Goal: Task Accomplishment & Management: Manage account settings

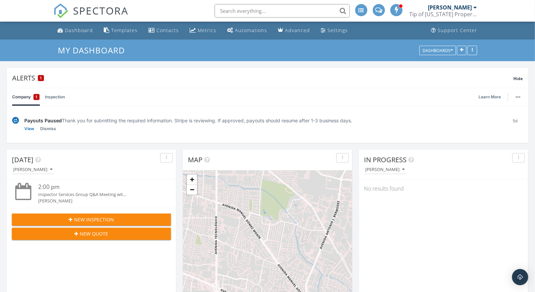
scroll to position [627, 547]
click at [38, 98] on div "1" at bounding box center [36, 97] width 6 height 6
click at [32, 129] on link "View" at bounding box center [29, 128] width 10 height 7
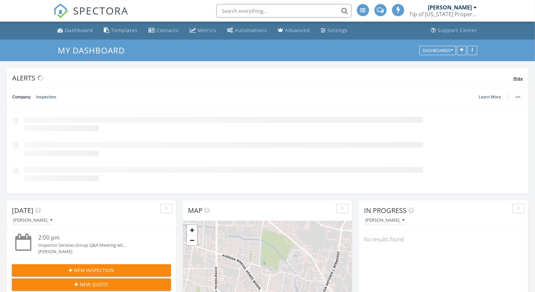
scroll to position [3, 3]
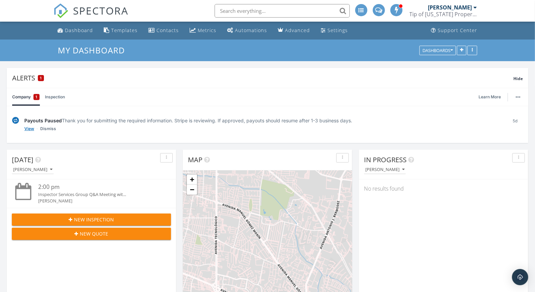
click at [31, 129] on link "View" at bounding box center [29, 128] width 10 height 7
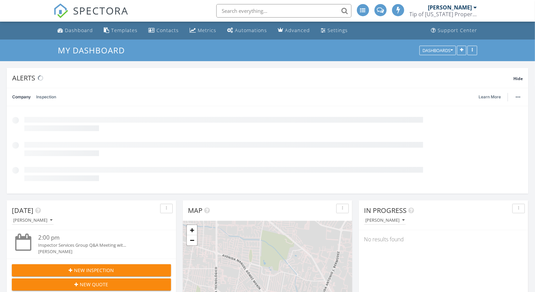
scroll to position [627, 547]
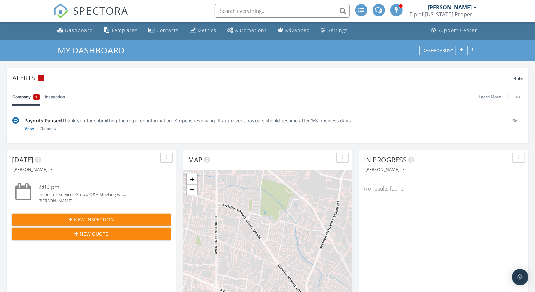
click at [57, 197] on div "Inspector Services Group Q&A Meeting wit..." at bounding box center [97, 194] width 119 height 6
click at [22, 191] on div at bounding box center [23, 191] width 16 height 17
click at [51, 187] on div "2:00 pm" at bounding box center [97, 187] width 119 height 8
click at [88, 190] on div "2:00 pm" at bounding box center [97, 187] width 119 height 8
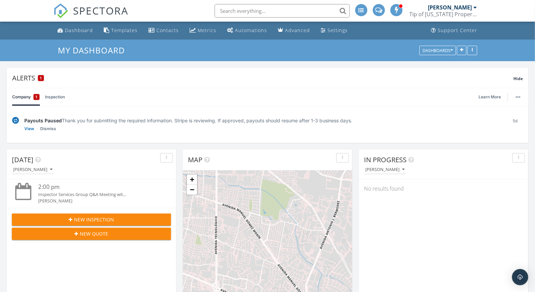
click at [88, 190] on div "2:00 pm" at bounding box center [97, 187] width 119 height 8
click at [121, 31] on div "Templates" at bounding box center [124, 30] width 26 height 6
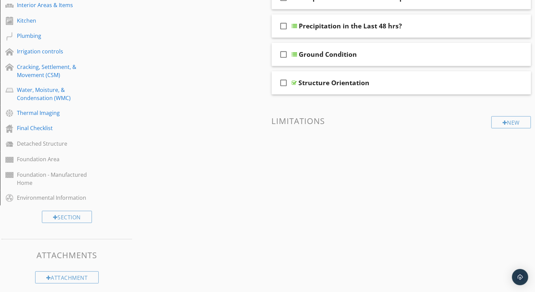
scroll to position [292, 0]
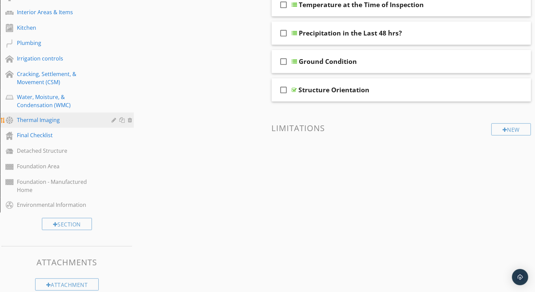
click at [59, 123] on div "Thermal Imaging" at bounding box center [59, 120] width 85 height 8
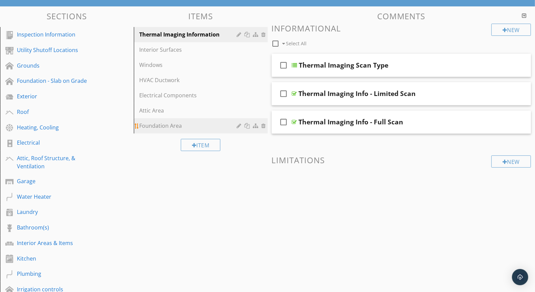
scroll to position [0, 0]
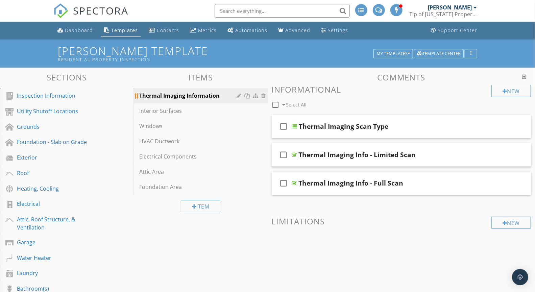
click at [185, 96] on div "Thermal Imaging Information" at bounding box center [189, 96] width 100 height 8
click at [295, 124] on div at bounding box center [294, 126] width 5 height 5
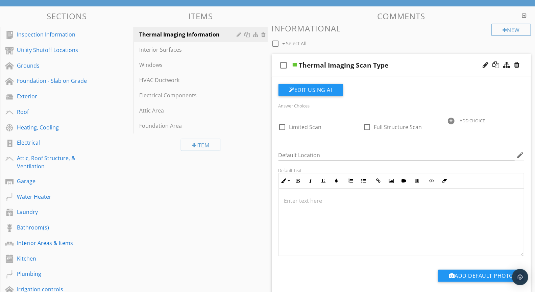
scroll to position [20, 0]
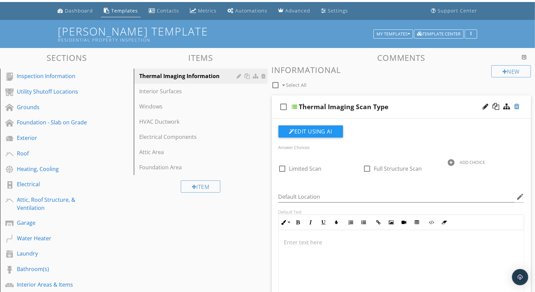
click at [519, 106] on div at bounding box center [516, 106] width 5 height 7
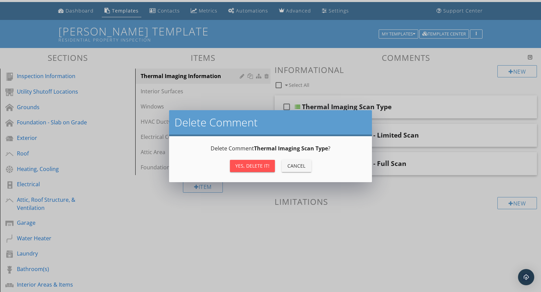
click at [253, 166] on div "Yes, Delete it!" at bounding box center [252, 165] width 34 height 7
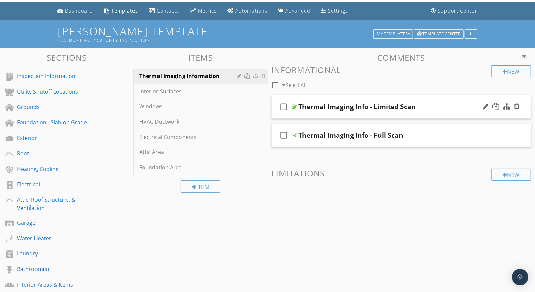
click at [296, 105] on div at bounding box center [294, 106] width 5 height 5
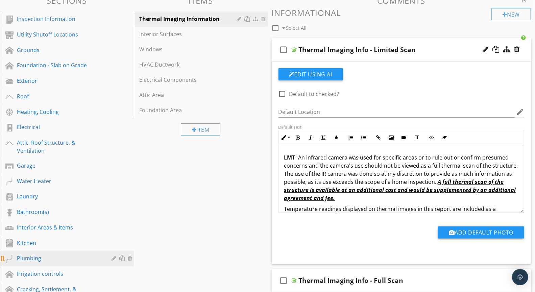
scroll to position [108, 0]
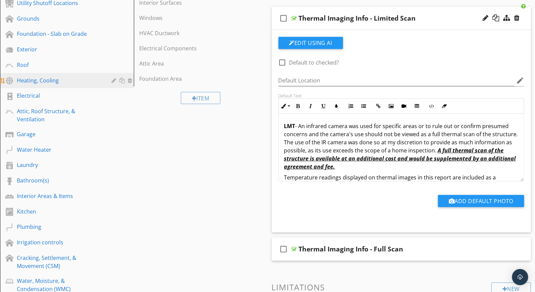
click at [42, 86] on link "Heating, Cooling" at bounding box center [68, 81] width 132 height 16
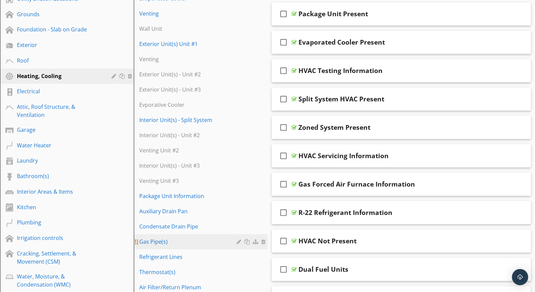
scroll to position [157, 0]
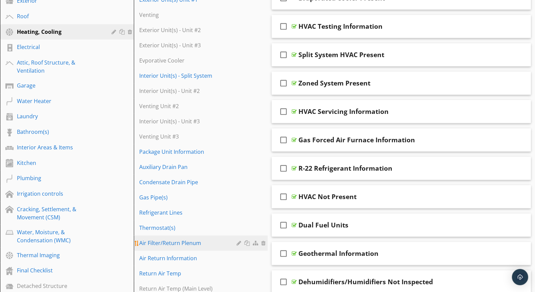
click at [230, 245] on div "Air Filter/Return Plenum" at bounding box center [189, 243] width 100 height 8
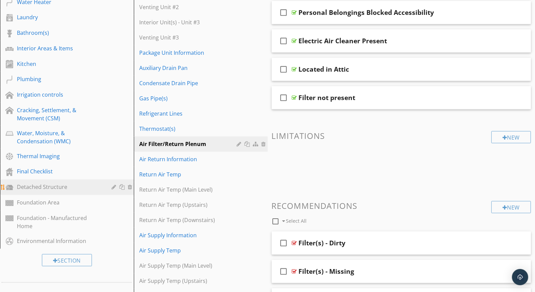
scroll to position [274, 0]
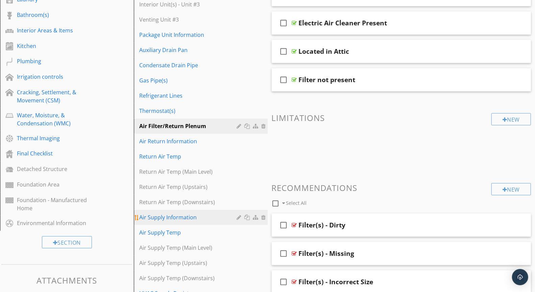
click at [177, 218] on div "Air Supply Information" at bounding box center [189, 217] width 100 height 8
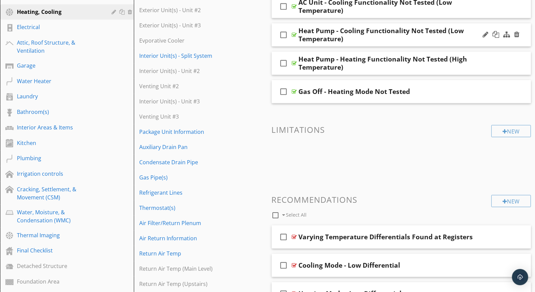
scroll to position [17, 0]
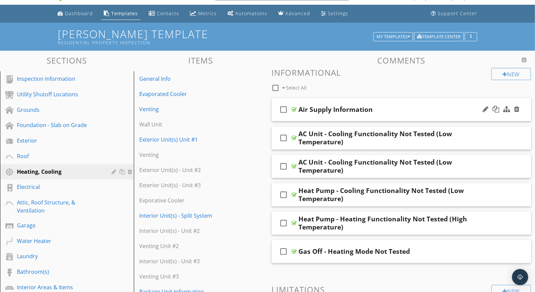
click at [295, 110] on div at bounding box center [294, 109] width 5 height 5
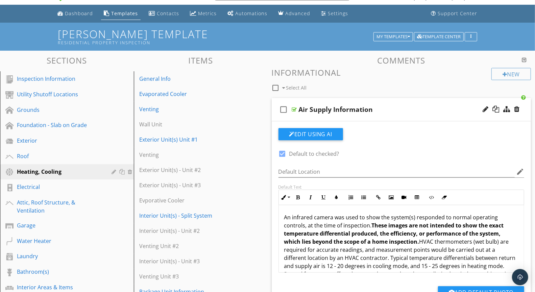
click at [295, 110] on div at bounding box center [294, 109] width 5 height 5
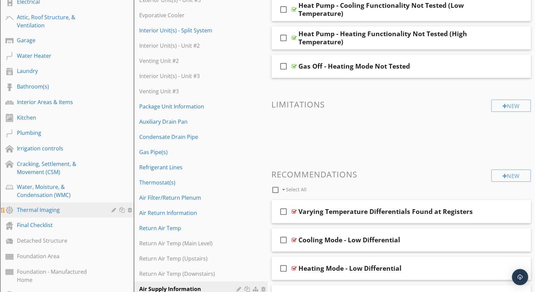
scroll to position [203, 0]
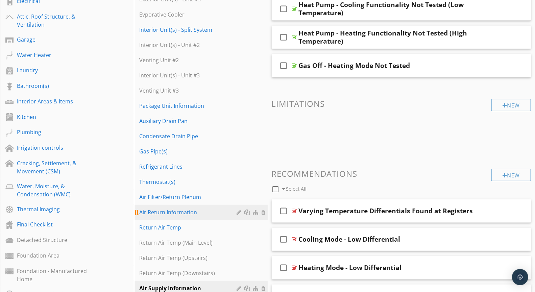
click at [168, 215] on div "Air Return Information" at bounding box center [189, 212] width 100 height 8
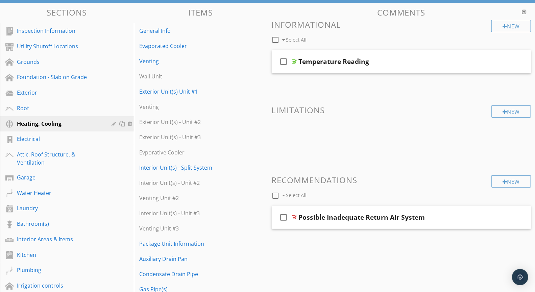
scroll to position [0, 0]
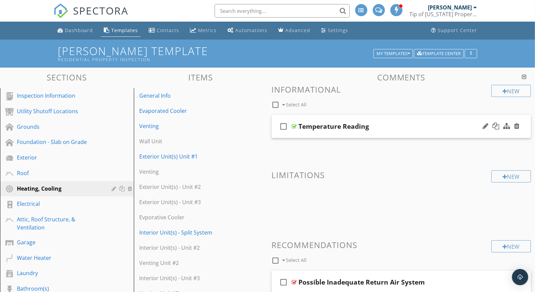
click at [295, 128] on div at bounding box center [294, 126] width 5 height 5
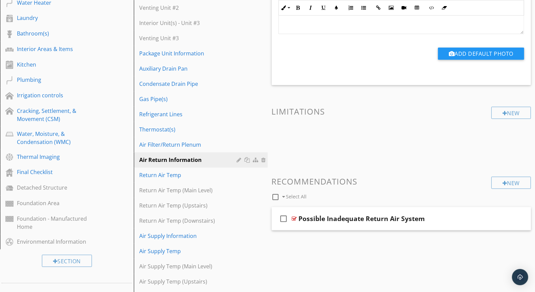
scroll to position [259, 0]
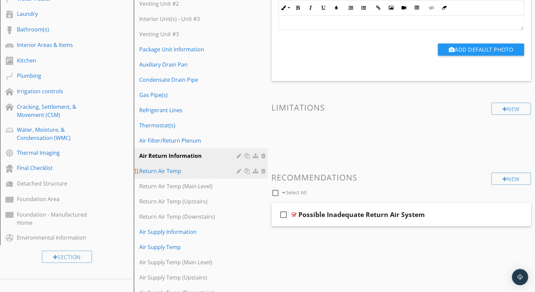
click at [169, 172] on div "Return Air Temp" at bounding box center [189, 171] width 100 height 8
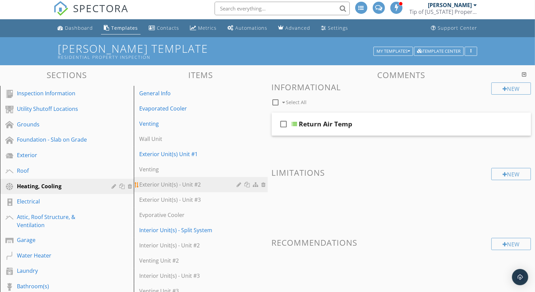
scroll to position [0, 0]
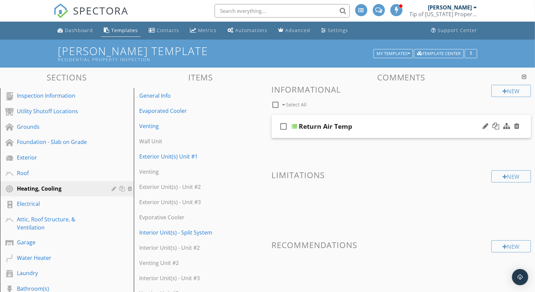
click at [294, 124] on div at bounding box center [294, 126] width 5 height 5
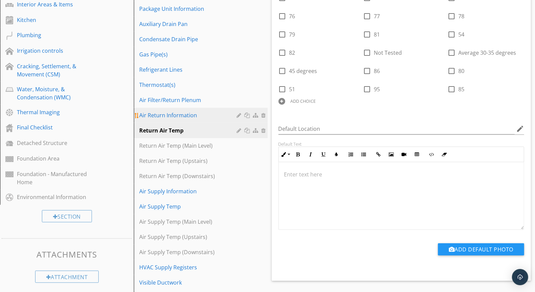
click at [182, 113] on div "Air Return Information" at bounding box center [189, 115] width 100 height 8
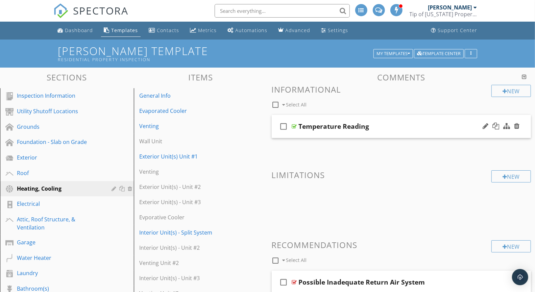
click at [297, 125] on div "check_box_outline_blank Temperature Reading" at bounding box center [402, 126] width 260 height 23
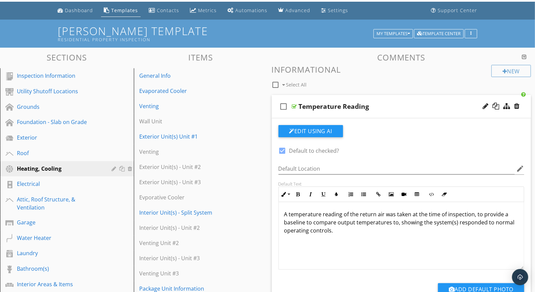
scroll to position [79, 0]
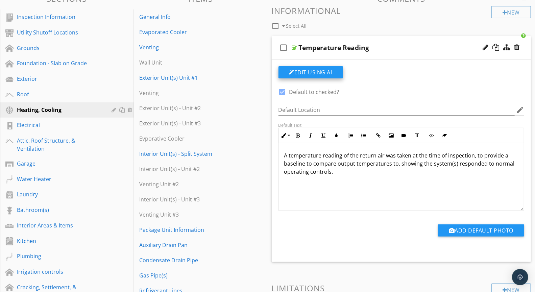
click at [314, 69] on button "Edit Using AI" at bounding box center [311, 72] width 65 height 12
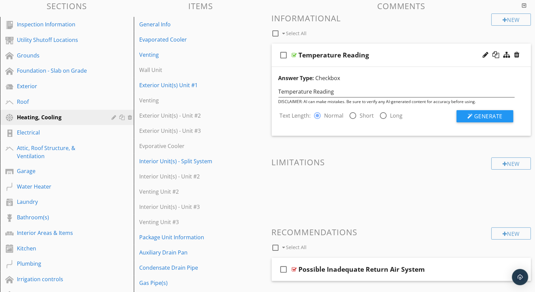
scroll to position [70, 0]
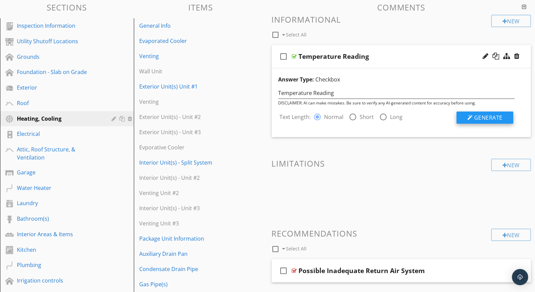
click at [467, 116] on button "Generate" at bounding box center [485, 118] width 57 height 12
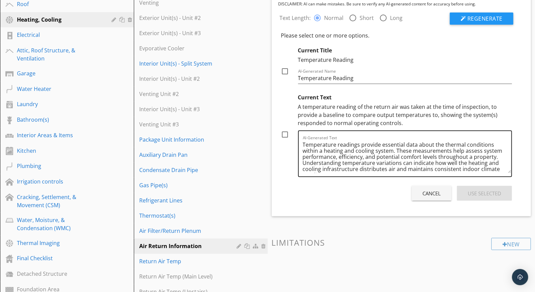
scroll to position [202, 0]
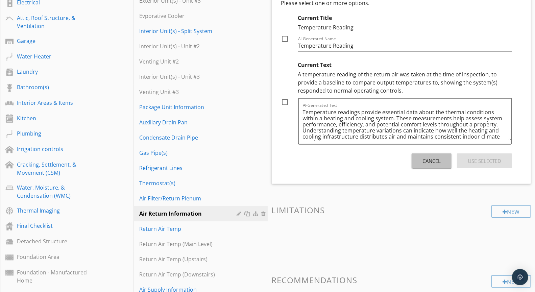
click at [436, 163] on div "Cancel" at bounding box center [432, 161] width 18 height 8
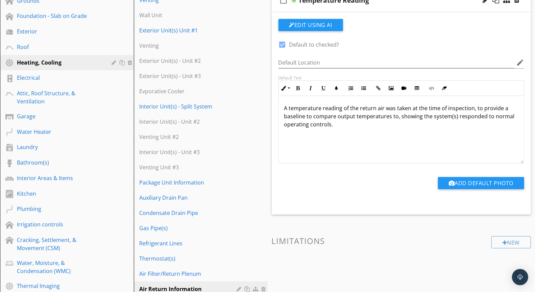
scroll to position [118, 0]
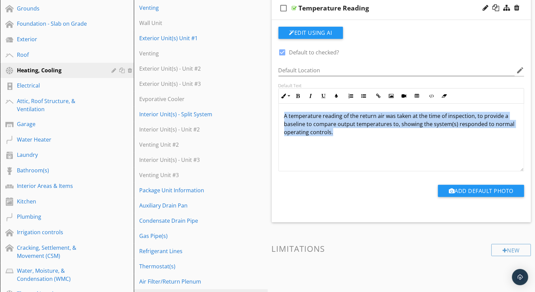
drag, startPoint x: 336, startPoint y: 134, endPoint x: 281, endPoint y: 112, distance: 59.5
click at [281, 112] on div "A temperature reading of the return air was taken at the time of inspection, to…" at bounding box center [401, 138] width 245 height 68
copy p "A temperature reading of the return air was taken at the time of inspection, to…"
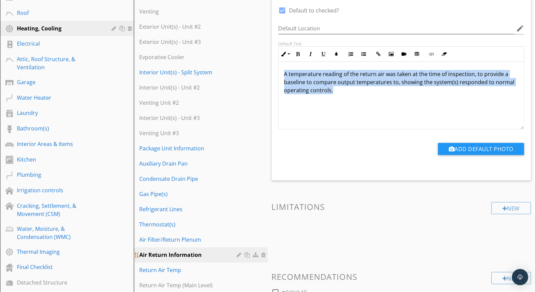
scroll to position [168, 0]
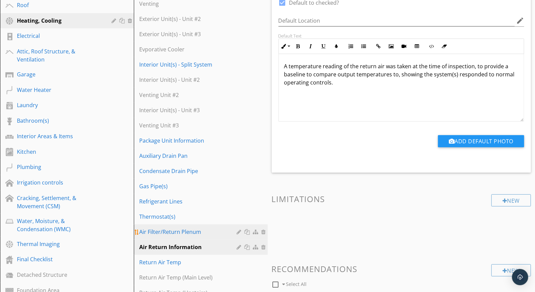
click at [191, 232] on div "Air Filter/Return Plenum" at bounding box center [189, 232] width 100 height 8
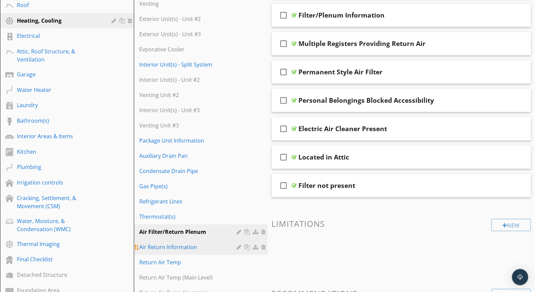
click at [184, 240] on link "Air Return Information" at bounding box center [202, 247] width 132 height 15
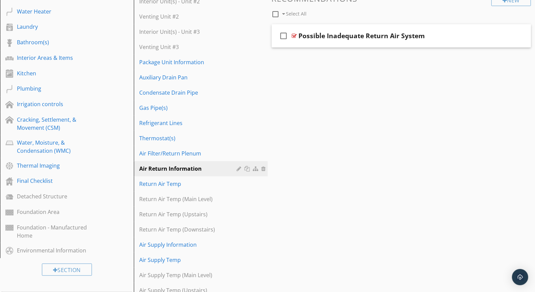
scroll to position [295, 0]
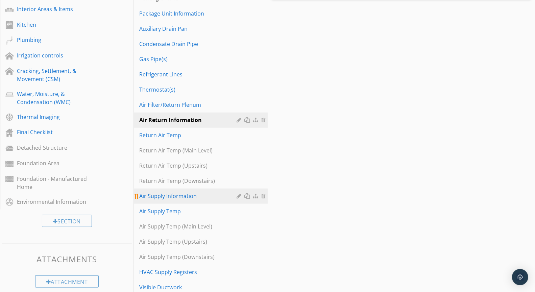
click at [190, 195] on div "Air Supply Information" at bounding box center [189, 196] width 100 height 8
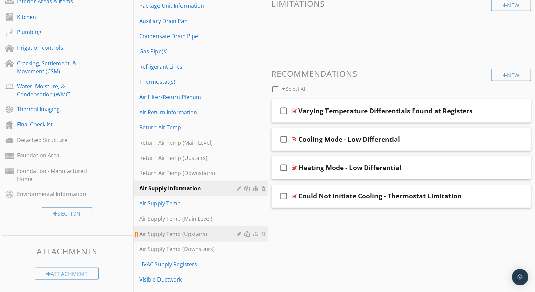
scroll to position [349, 0]
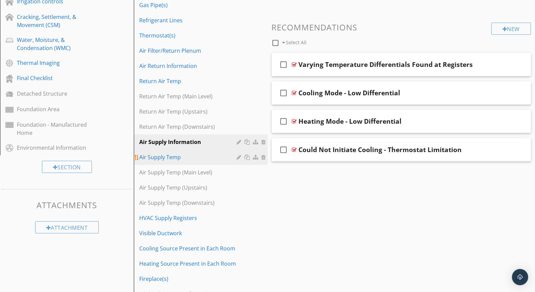
click at [163, 156] on div "Air Supply Temp" at bounding box center [189, 157] width 100 height 8
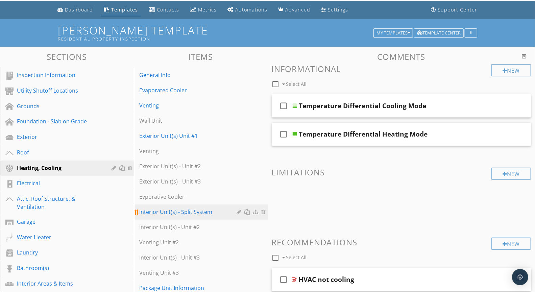
scroll to position [0, 0]
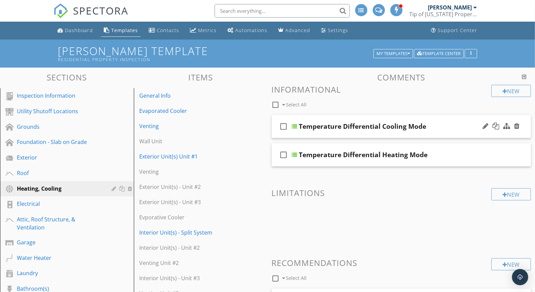
click at [294, 125] on div at bounding box center [294, 126] width 5 height 5
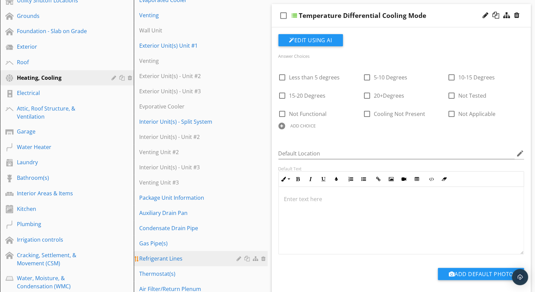
scroll to position [111, 0]
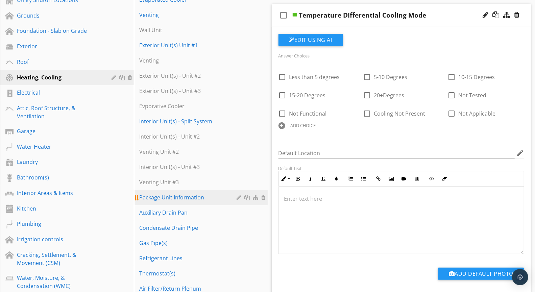
click at [266, 199] on div at bounding box center [265, 197] width 6 height 5
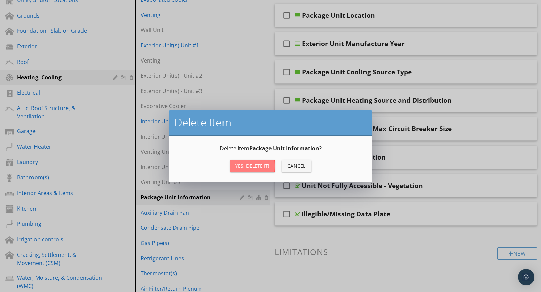
click at [258, 161] on button "Yes, Delete it!" at bounding box center [252, 166] width 45 height 12
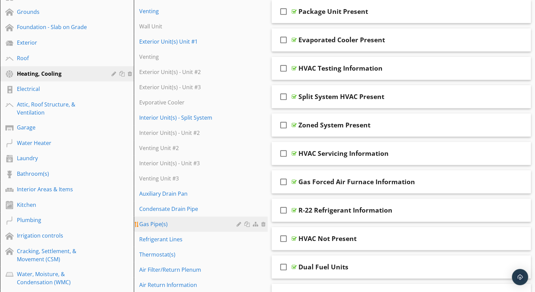
scroll to position [125, 0]
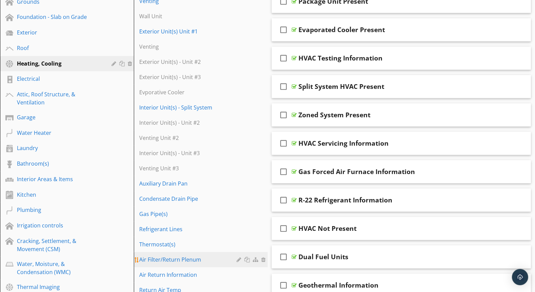
click at [187, 259] on div "Air Filter/Return Plenum" at bounding box center [189, 260] width 100 height 8
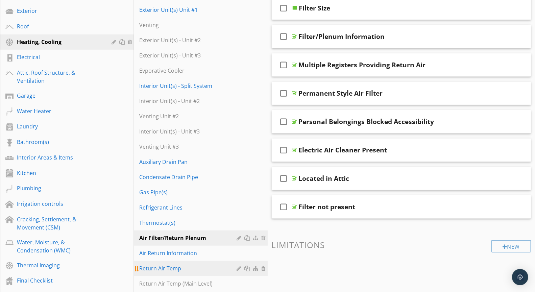
scroll to position [151, 0]
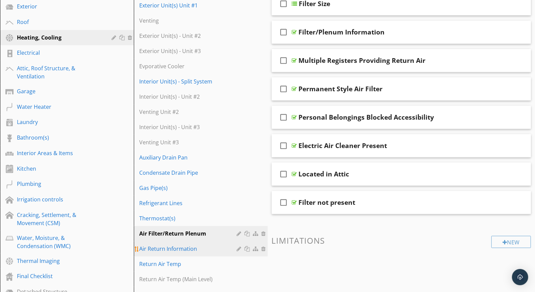
click at [174, 248] on div "Air Return Information" at bounding box center [189, 249] width 100 height 8
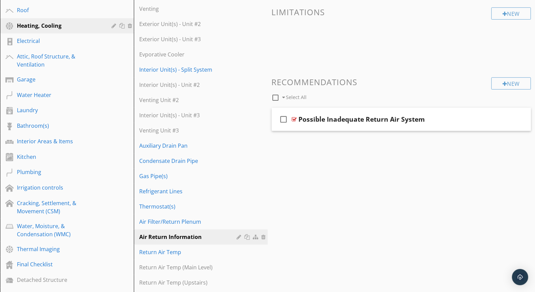
scroll to position [258, 0]
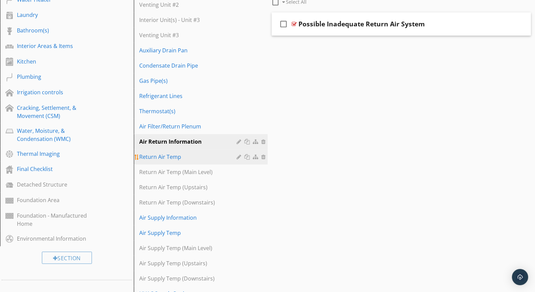
click at [179, 159] on div "Return Air Temp" at bounding box center [189, 157] width 100 height 8
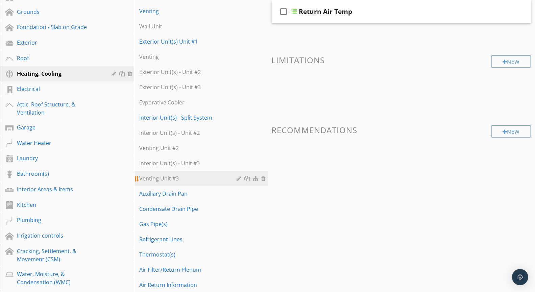
scroll to position [0, 0]
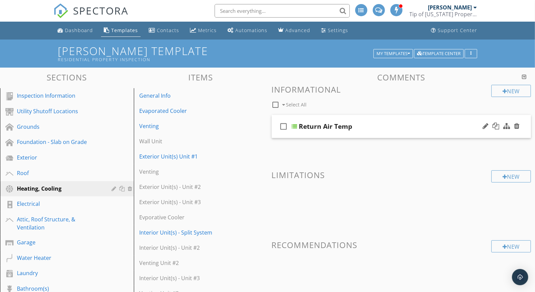
click at [291, 126] on div "check_box_outline_blank" at bounding box center [286, 126] width 14 height 16
click at [296, 126] on div at bounding box center [294, 126] width 5 height 5
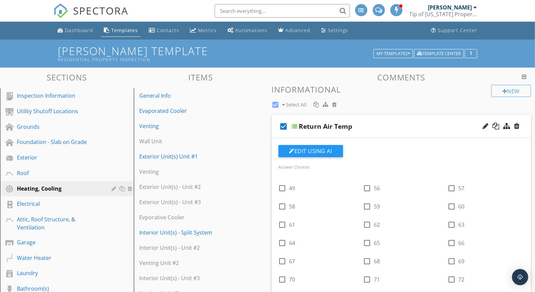
click at [286, 127] on icon "check_box" at bounding box center [284, 126] width 11 height 16
checkbox input "false"
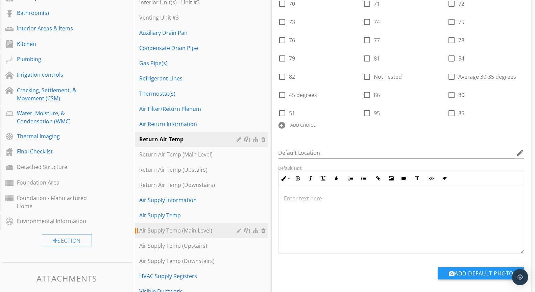
scroll to position [320, 0]
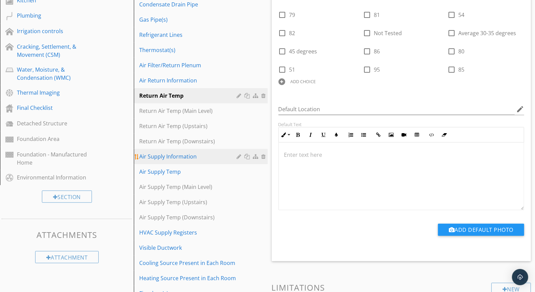
click at [179, 160] on link "Air Supply Information" at bounding box center [202, 156] width 132 height 15
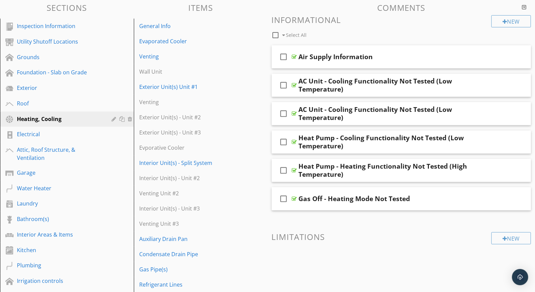
scroll to position [311, 0]
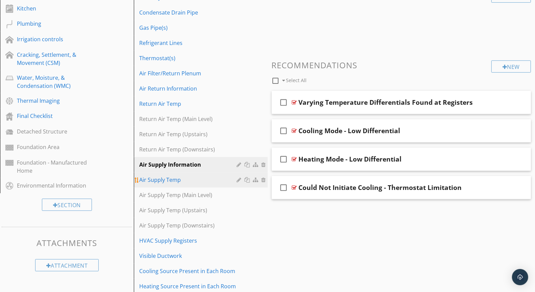
click at [166, 182] on div "Air Supply Temp" at bounding box center [189, 180] width 100 height 8
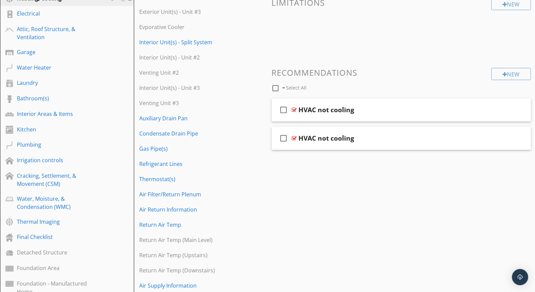
scroll to position [191, 0]
click at [189, 210] on div "Air Return Information" at bounding box center [189, 209] width 100 height 8
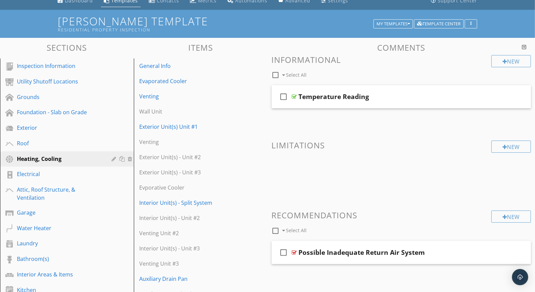
scroll to position [0, 0]
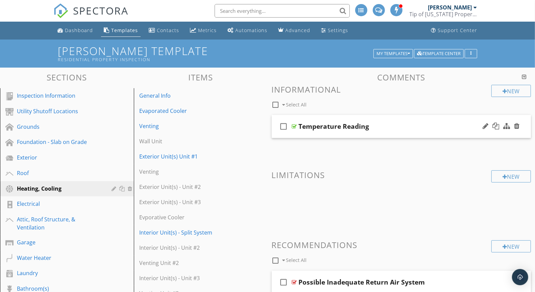
click at [297, 125] on div "check_box_outline_blank Temperature Reading" at bounding box center [402, 126] width 260 height 23
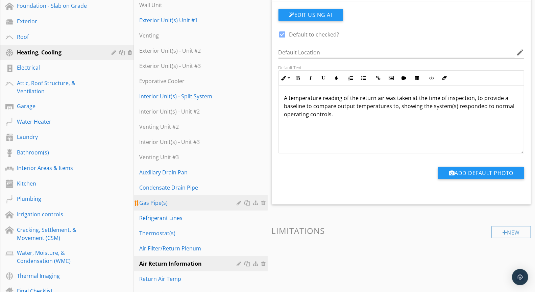
scroll to position [190, 0]
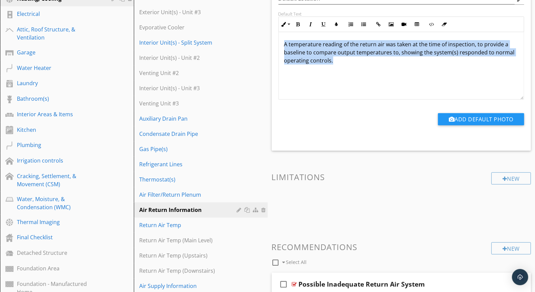
drag, startPoint x: 333, startPoint y: 63, endPoint x: 283, endPoint y: 39, distance: 56.0
click at [283, 39] on div "A temperature reading of the return air was taken at the time of inspection, to…" at bounding box center [401, 66] width 245 height 68
copy p "A temperature reading of the return air was taken at the time of inspection, to…"
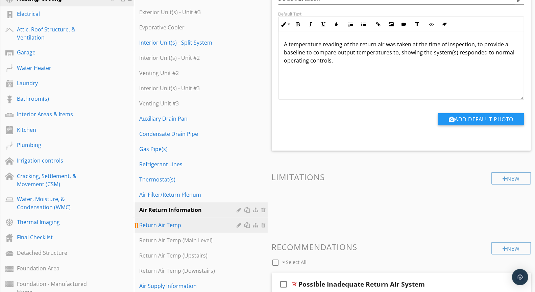
click at [175, 221] on div "Return Air Temp" at bounding box center [189, 225] width 100 height 8
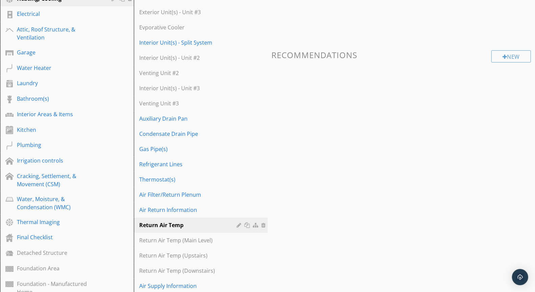
scroll to position [0, 0]
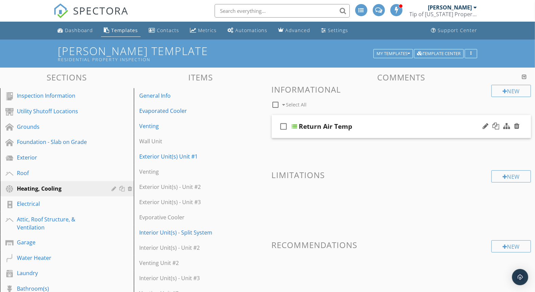
click at [299, 125] on div "Return Air Temp" at bounding box center [325, 126] width 53 height 8
click at [297, 127] on div at bounding box center [294, 126] width 5 height 5
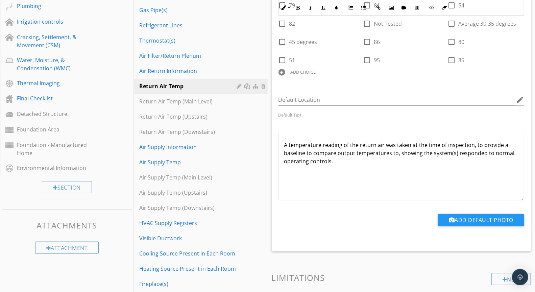
scroll to position [305, 0]
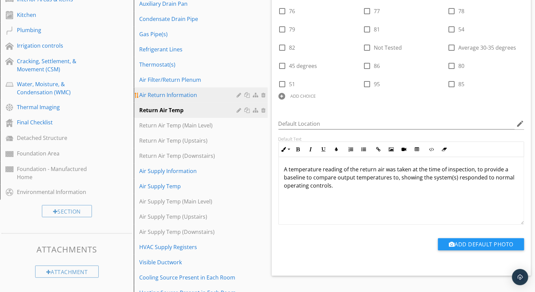
click at [183, 95] on div "Air Return Information" at bounding box center [189, 95] width 100 height 8
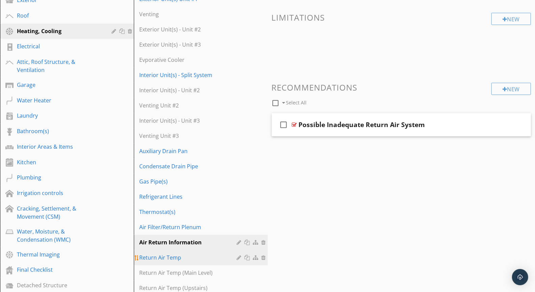
scroll to position [242, 0]
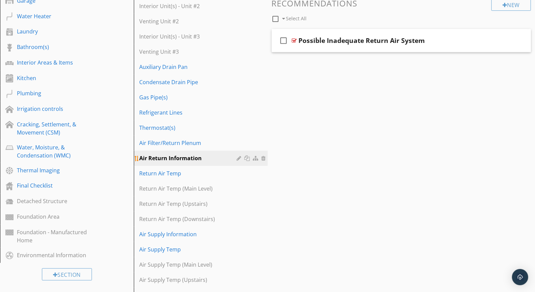
click at [266, 159] on div at bounding box center [265, 158] width 6 height 5
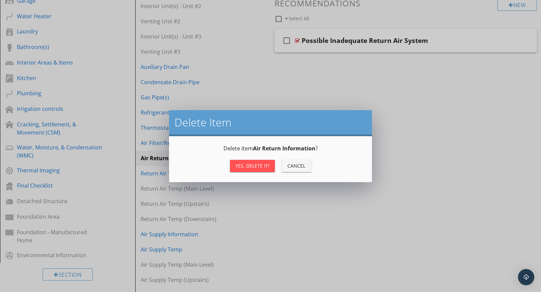
click at [262, 165] on div "Yes, Delete it!" at bounding box center [252, 165] width 34 height 7
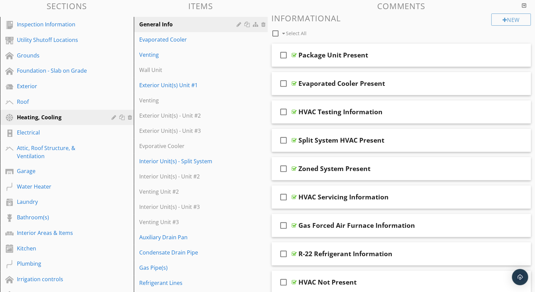
scroll to position [64, 0]
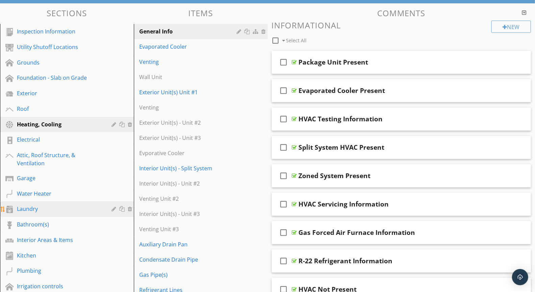
click at [37, 211] on div "Laundry" at bounding box center [59, 209] width 85 height 8
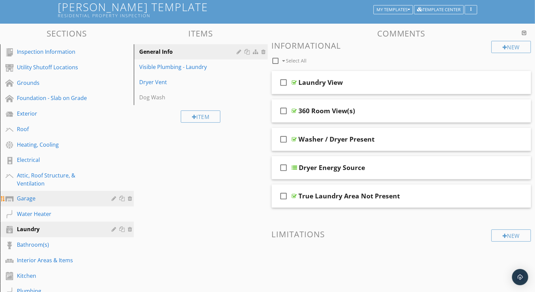
scroll to position [44, 0]
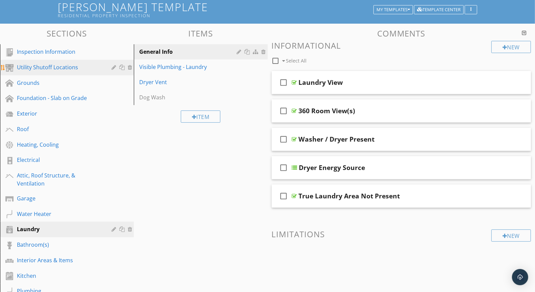
click at [37, 67] on div "Utility Shutoff Locations" at bounding box center [59, 67] width 85 height 8
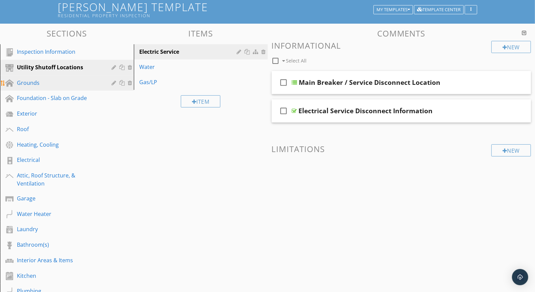
click at [35, 83] on div "Grounds" at bounding box center [59, 83] width 85 height 8
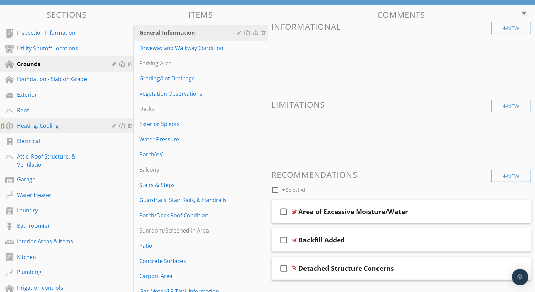
scroll to position [62, 0]
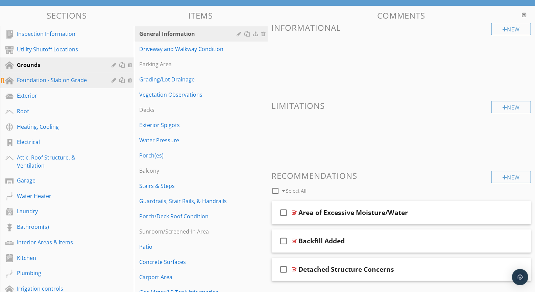
click at [40, 78] on div "Foundation - Slab on Grade" at bounding box center [59, 80] width 85 height 8
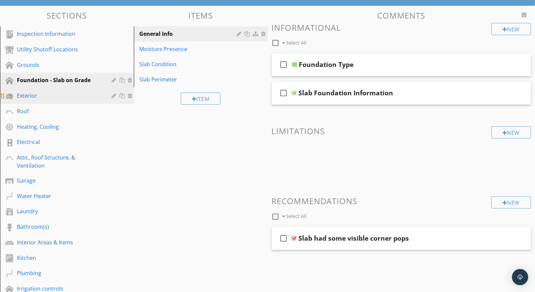
click at [31, 97] on div "Exterior" at bounding box center [59, 96] width 85 height 8
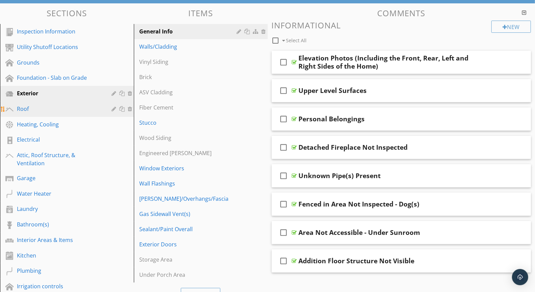
scroll to position [75, 0]
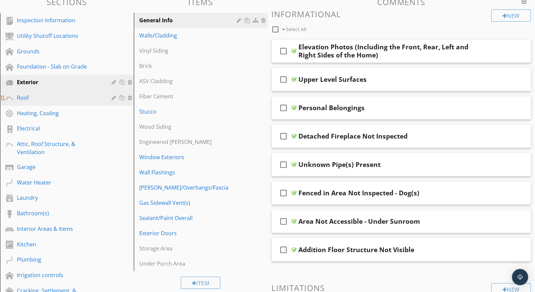
click at [48, 102] on div "Roof" at bounding box center [59, 98] width 85 height 8
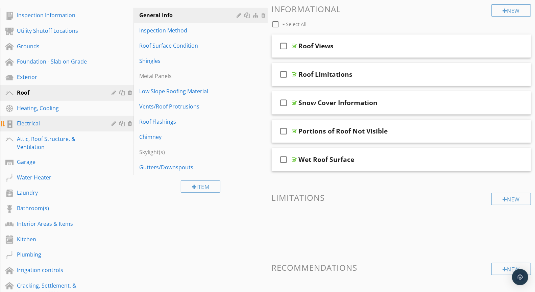
scroll to position [81, 0]
click at [50, 117] on link "Electrical" at bounding box center [68, 124] width 132 height 16
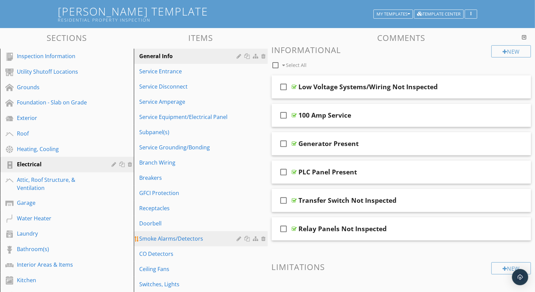
scroll to position [39, 0]
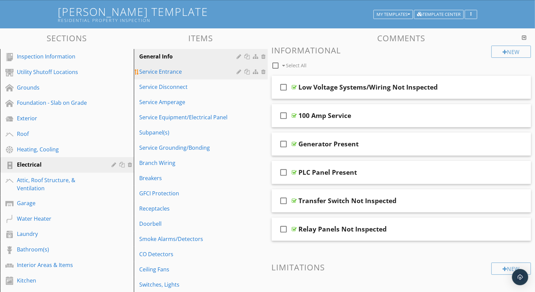
click at [166, 76] on link "Service Entrance" at bounding box center [202, 71] width 132 height 15
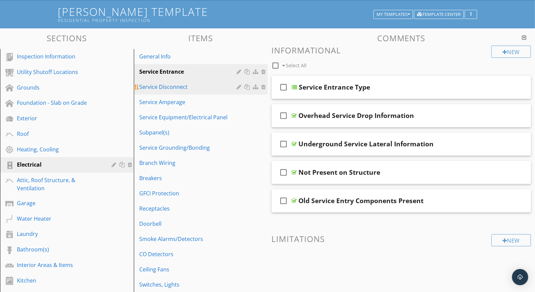
click at [170, 92] on link "Service Disconnect" at bounding box center [202, 86] width 132 height 15
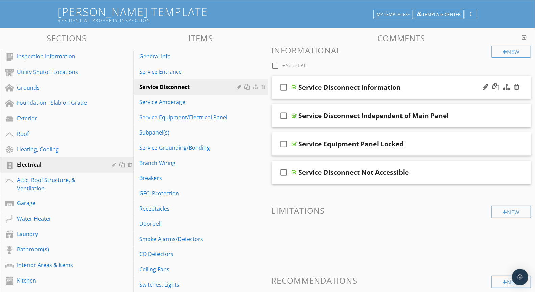
click at [294, 87] on div at bounding box center [294, 87] width 5 height 5
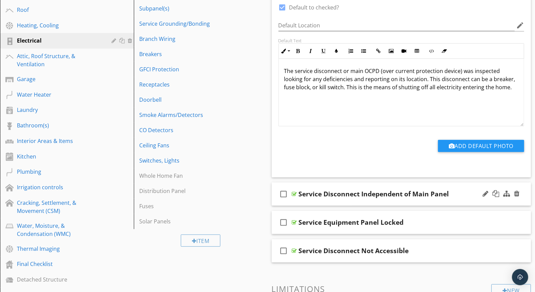
scroll to position [163, 0]
click at [295, 195] on div at bounding box center [294, 193] width 5 height 5
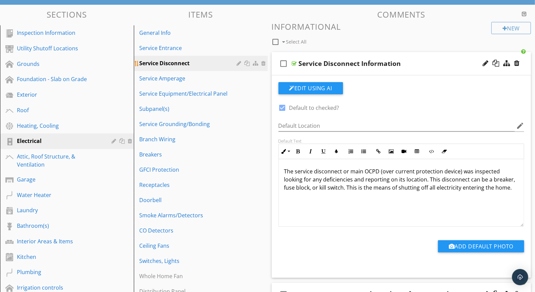
scroll to position [21, 0]
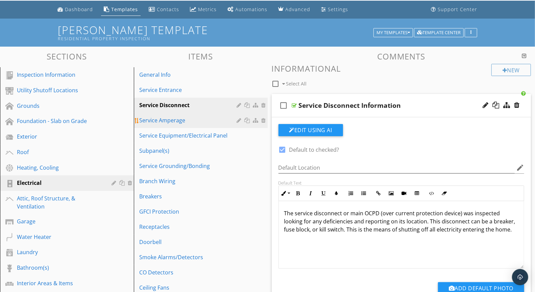
click at [178, 121] on div "Service Amperage" at bounding box center [189, 120] width 100 height 8
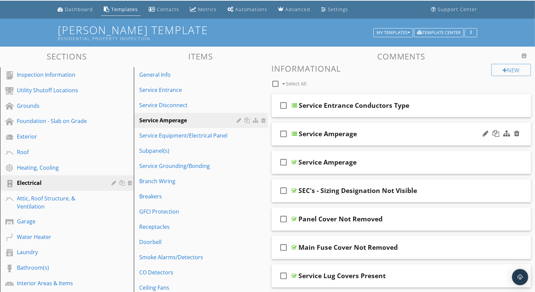
click at [294, 134] on div at bounding box center [294, 133] width 5 height 5
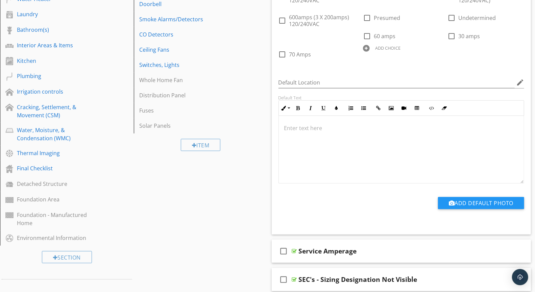
scroll to position [0, 0]
click at [295, 252] on div at bounding box center [294, 251] width 5 height 5
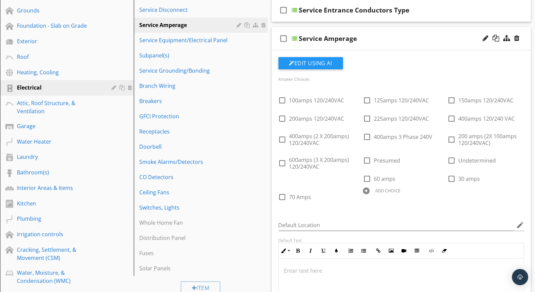
scroll to position [52, 0]
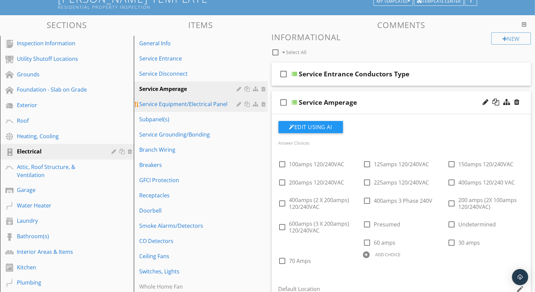
click at [194, 105] on div "Service Equipment/Electrical Panel" at bounding box center [189, 104] width 100 height 8
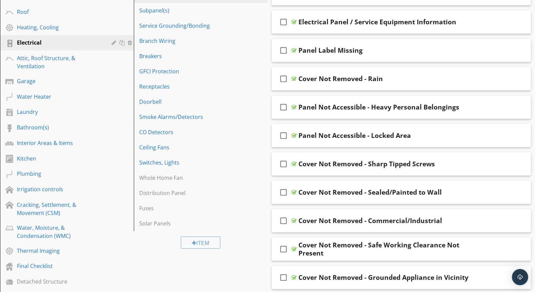
scroll to position [29, 0]
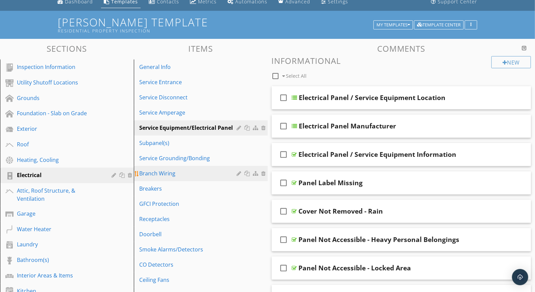
click at [161, 177] on div "Branch Wiring" at bounding box center [189, 173] width 100 height 8
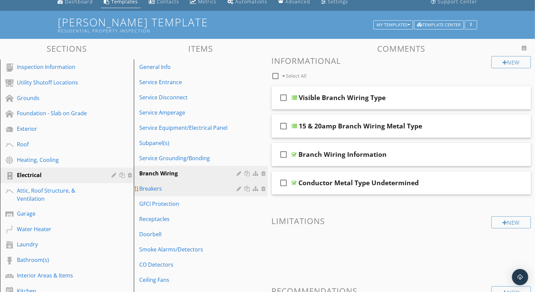
click at [155, 189] on div "Breakers" at bounding box center [189, 189] width 100 height 8
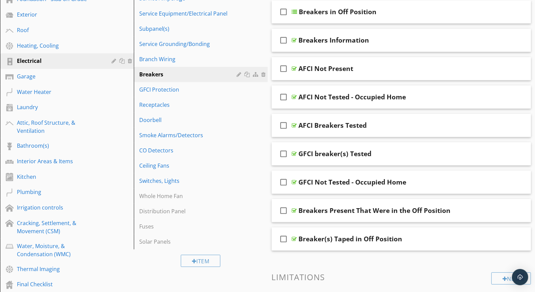
scroll to position [163, 0]
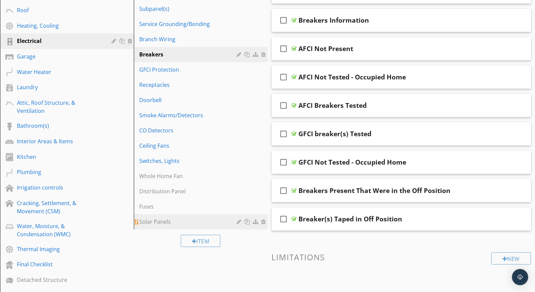
click at [170, 222] on div "Solar Panels" at bounding box center [189, 222] width 100 height 8
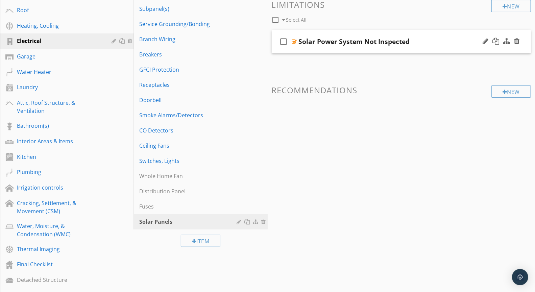
scroll to position [16, 0]
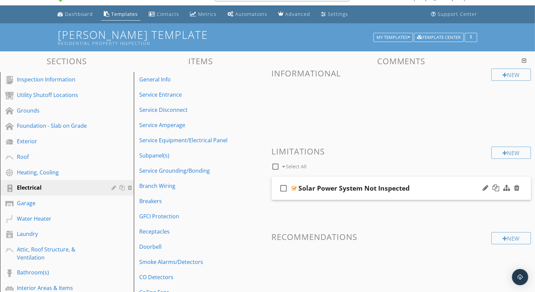
click at [299, 188] on div "Solar Power System Not Inspected" at bounding box center [354, 188] width 111 height 8
click at [295, 188] on div at bounding box center [294, 188] width 5 height 5
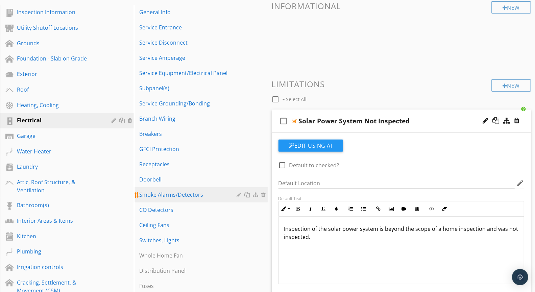
scroll to position [145, 0]
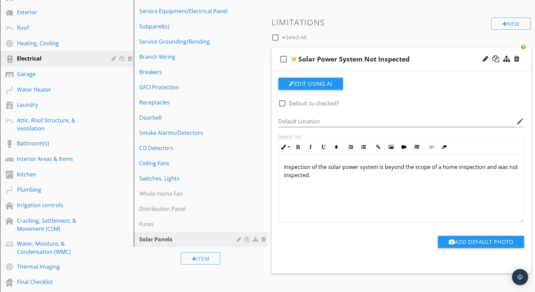
click at [142, 262] on div "Item" at bounding box center [201, 258] width 134 height 23
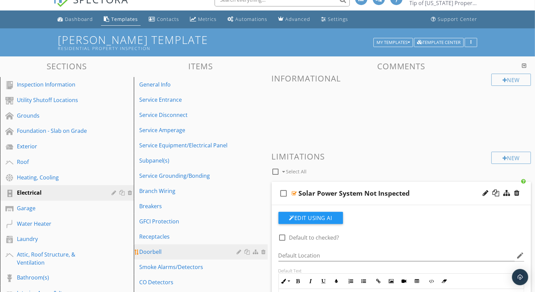
scroll to position [0, 0]
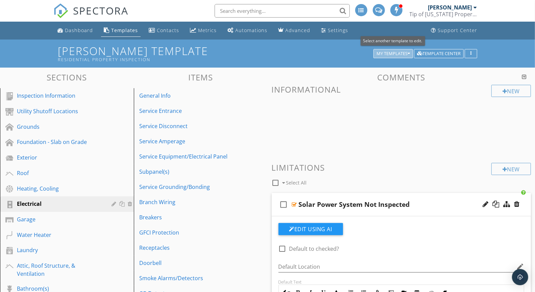
click at [409, 55] on icon "button" at bounding box center [409, 53] width 2 height 5
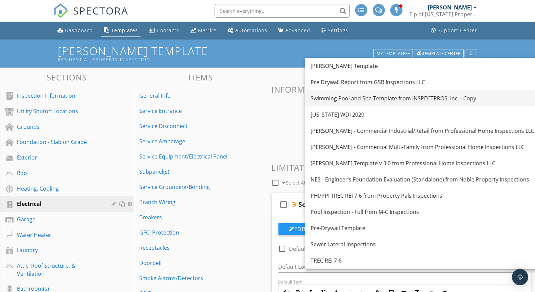
click at [364, 102] on div "Swimming Pool and Spa Template from INSPECTPROS, Inc. - Copy" at bounding box center [423, 98] width 224 height 8
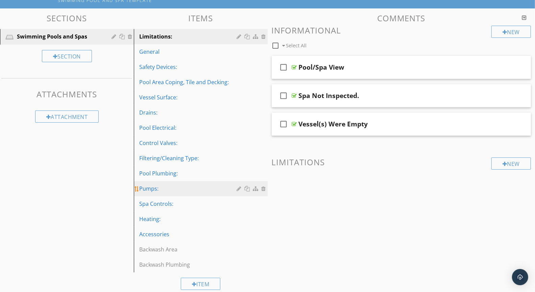
scroll to position [69, 0]
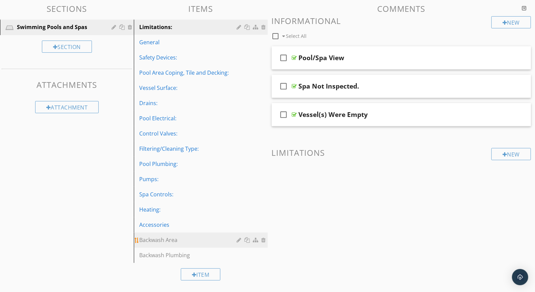
click at [166, 239] on div "Backwash Area" at bounding box center [189, 240] width 100 height 8
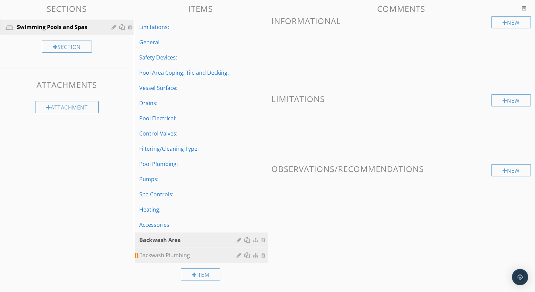
click at [161, 254] on div "Backwash Plumbing" at bounding box center [189, 255] width 100 height 8
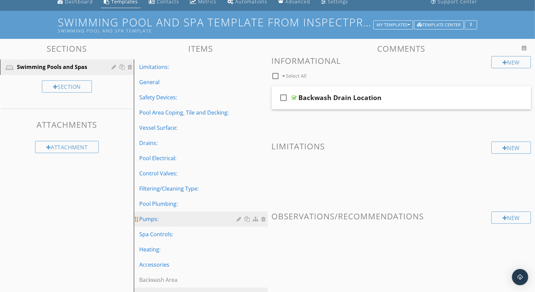
scroll to position [29, 0]
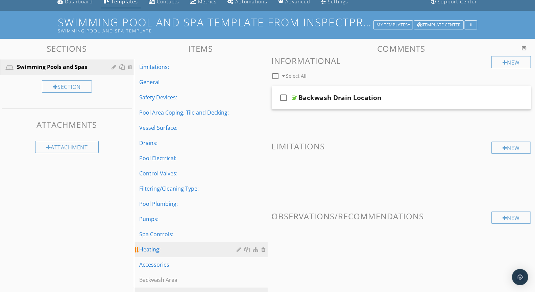
click at [151, 251] on div "Heating:" at bounding box center [189, 249] width 100 height 8
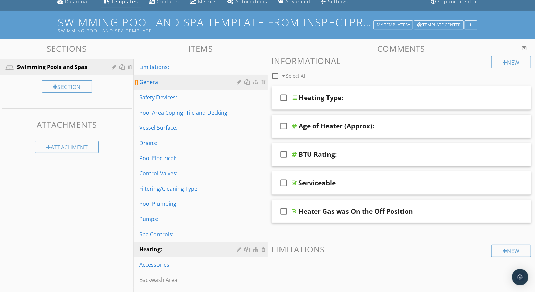
click at [153, 83] on div "General" at bounding box center [189, 82] width 100 height 8
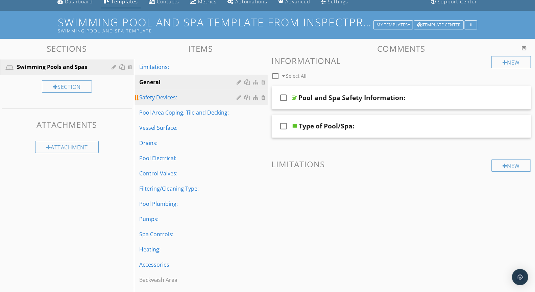
click at [162, 98] on div "Safety Devices:" at bounding box center [189, 97] width 100 height 8
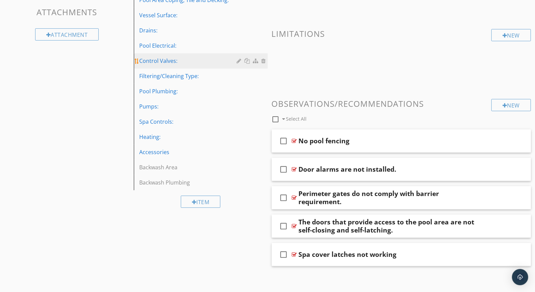
scroll to position [143, 0]
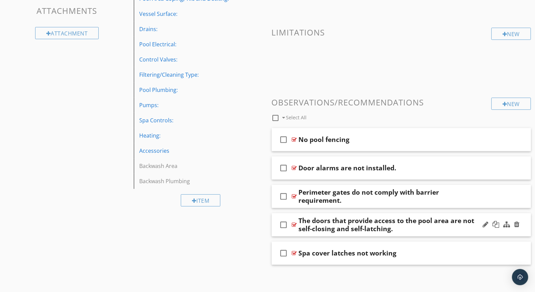
click at [294, 225] on div at bounding box center [294, 224] width 5 height 5
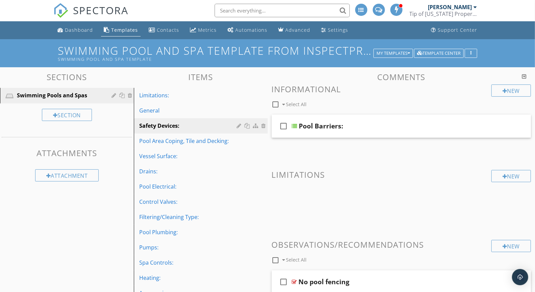
scroll to position [0, 0]
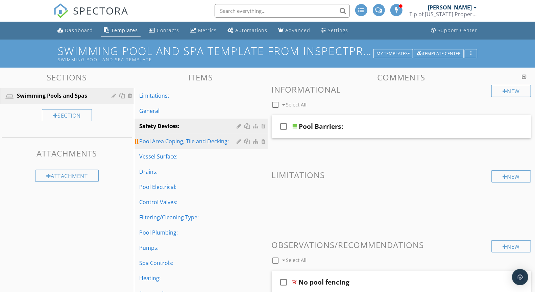
click at [166, 144] on div "Pool Area Coping, Tile and Decking:" at bounding box center [189, 141] width 100 height 8
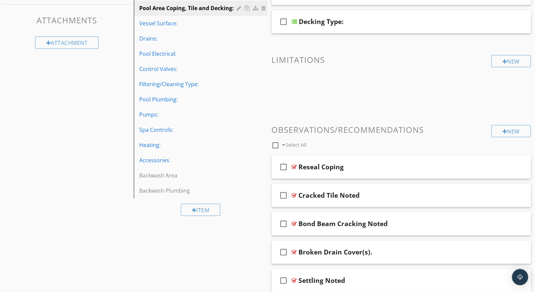
scroll to position [139, 0]
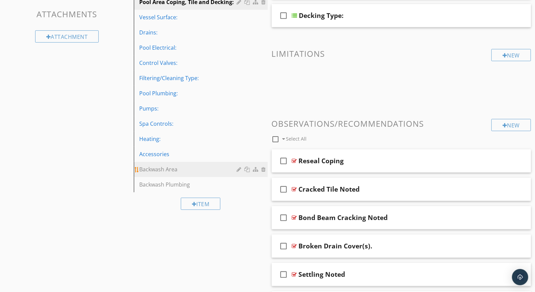
click at [173, 170] on div "Backwash Area" at bounding box center [189, 169] width 100 height 8
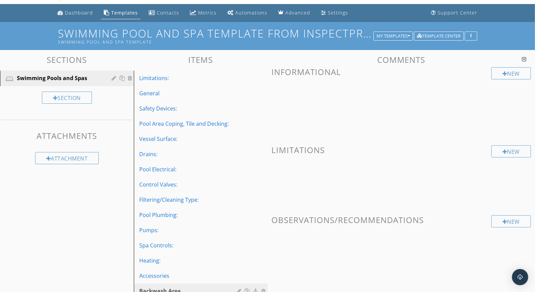
scroll to position [0, 0]
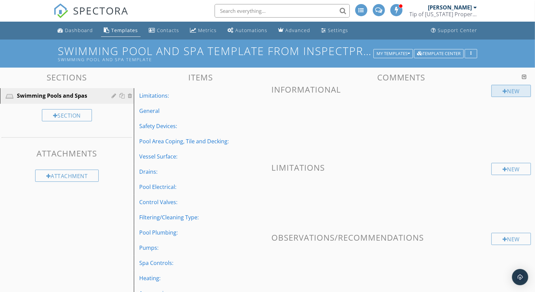
click at [495, 93] on div "New" at bounding box center [512, 91] width 40 height 12
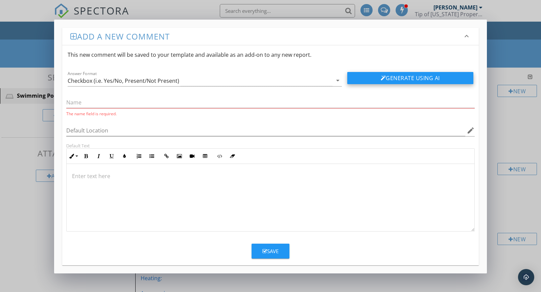
click at [401, 79] on button "Generate Using AI" at bounding box center [410, 78] width 126 height 12
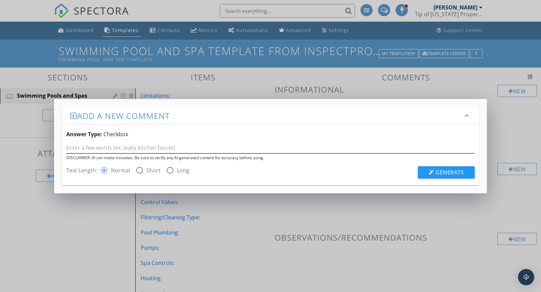
click at [91, 149] on input "text" at bounding box center [270, 147] width 408 height 11
type input "pool backwash area"
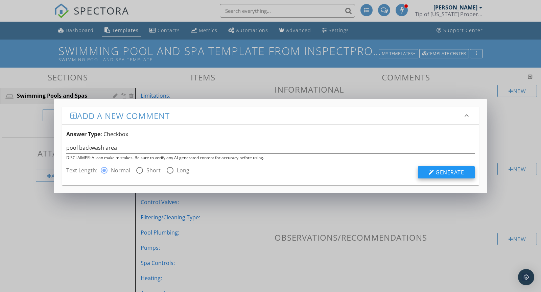
click at [439, 170] on span "Generate" at bounding box center [450, 172] width 28 height 7
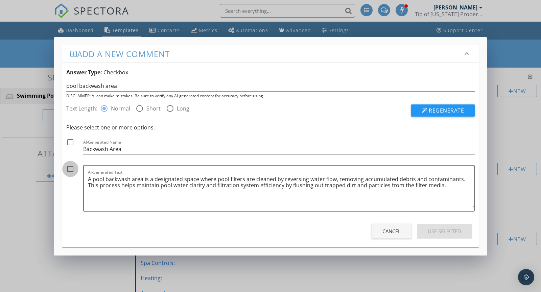
click at [69, 166] on div at bounding box center [70, 168] width 11 height 11
checkbox input "true"
click at [73, 141] on div at bounding box center [70, 142] width 11 height 11
checkbox input "true"
click at [440, 231] on div "Use Selected" at bounding box center [444, 232] width 33 height 8
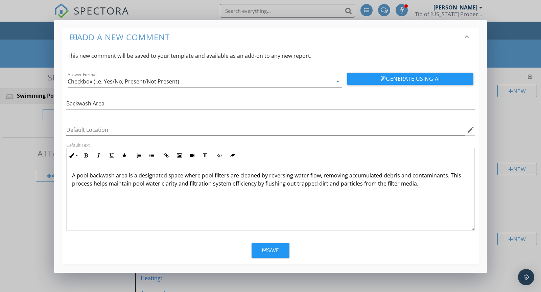
click at [274, 250] on div "Save" at bounding box center [270, 251] width 16 height 8
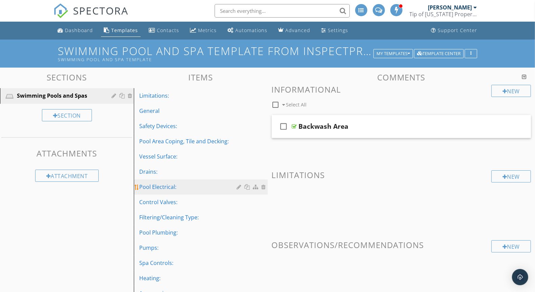
scroll to position [69, 0]
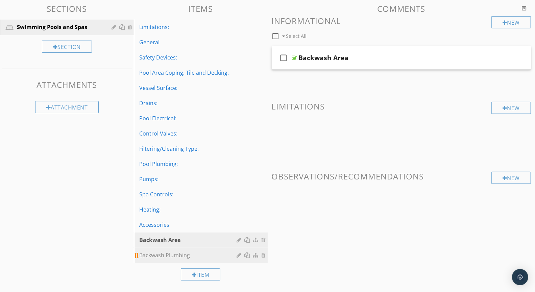
click at [175, 255] on div "Backwash Plumbing" at bounding box center [189, 255] width 100 height 8
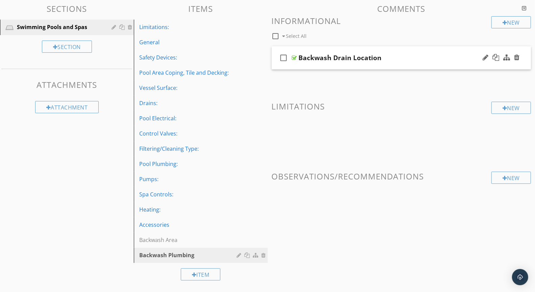
click at [295, 57] on div at bounding box center [294, 57] width 5 height 5
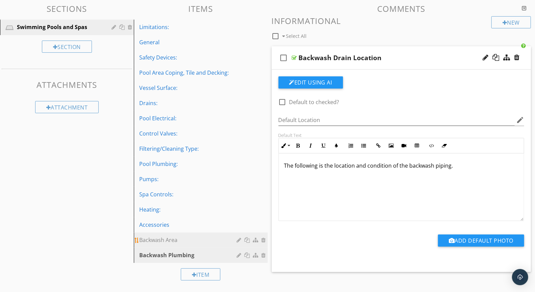
click at [169, 240] on div "Backwash Area" at bounding box center [189, 240] width 100 height 8
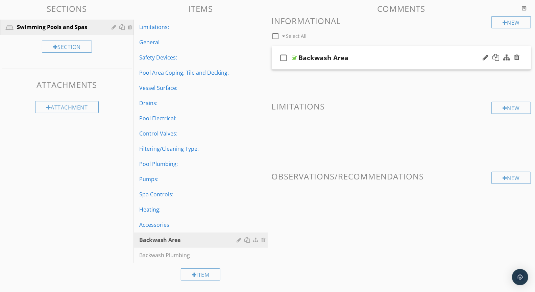
click at [296, 58] on div at bounding box center [294, 57] width 5 height 5
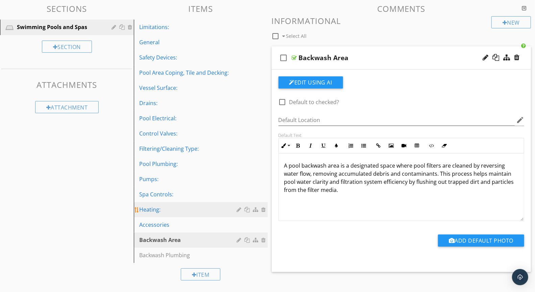
click at [175, 210] on div "Heating:" at bounding box center [189, 210] width 100 height 8
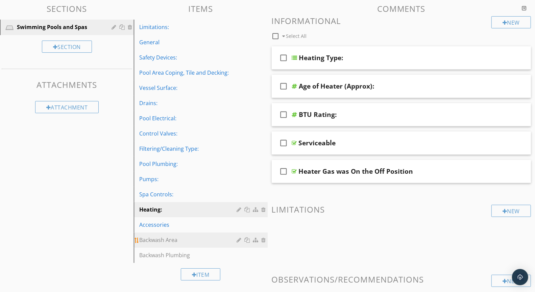
click at [167, 242] on div "Backwash Area" at bounding box center [189, 240] width 100 height 8
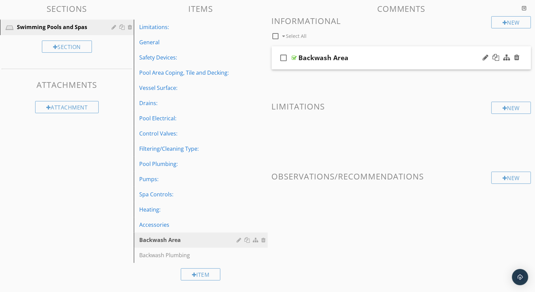
click at [296, 60] on div at bounding box center [294, 57] width 5 height 5
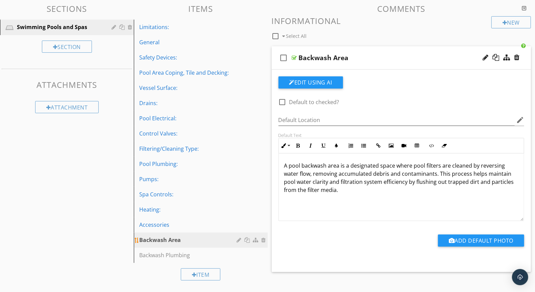
click at [240, 242] on div at bounding box center [240, 239] width 6 height 5
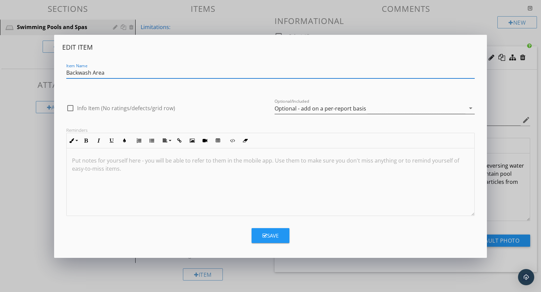
click at [407, 110] on div "Optional - add on a per-report basis" at bounding box center [370, 108] width 191 height 11
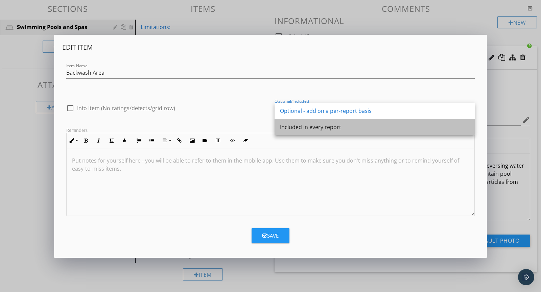
click at [333, 129] on div "Included in every report" at bounding box center [374, 127] width 189 height 8
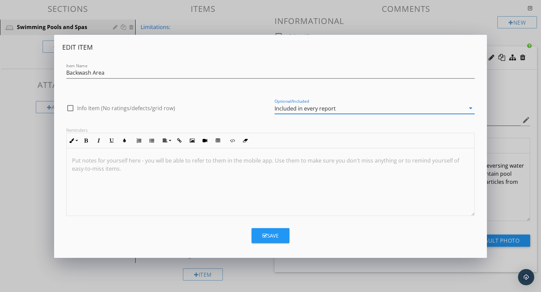
click at [231, 94] on div "check_box_outline_blank Info Item (No ratings/defects/grid row) Optional/Includ…" at bounding box center [270, 106] width 417 height 29
click at [276, 238] on div "Save" at bounding box center [270, 236] width 16 height 8
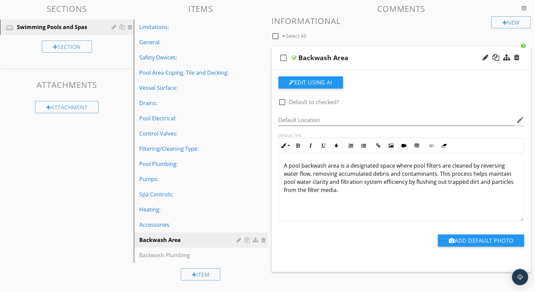
click at [349, 58] on div "Backwash Area" at bounding box center [391, 58] width 185 height 8
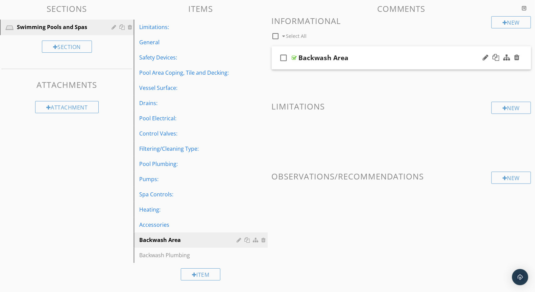
click at [297, 58] on div "check_box_outline_blank Backwash Area" at bounding box center [402, 57] width 260 height 23
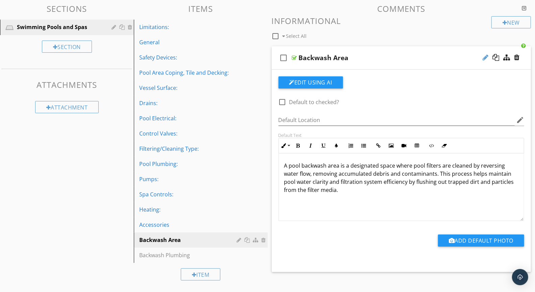
click at [483, 60] on div at bounding box center [486, 57] width 6 height 7
click at [352, 58] on input "Backwash Area" at bounding box center [391, 58] width 185 height 11
type input "Backwash Area Location"
click at [431, 109] on div at bounding box center [402, 109] width 254 height 0
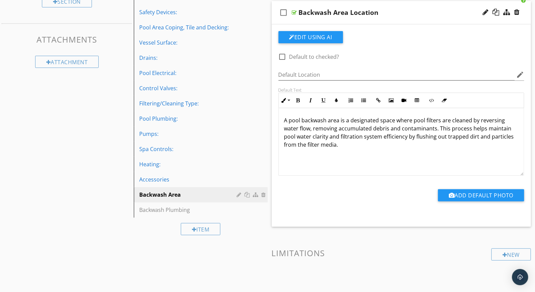
scroll to position [46, 0]
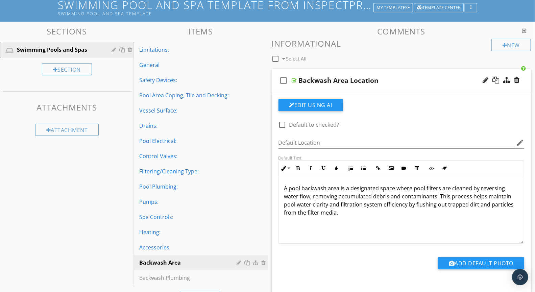
click at [103, 219] on div "Sections Swimming Pools and Spas Section Attachments Attachment Items Limitatio…" at bounding box center [267, 239] width 535 height 435
click at [153, 235] on div "Heating:" at bounding box center [189, 232] width 100 height 8
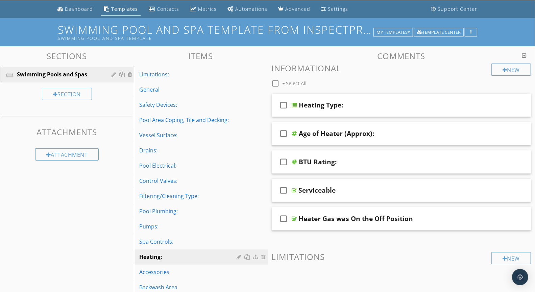
scroll to position [0, 0]
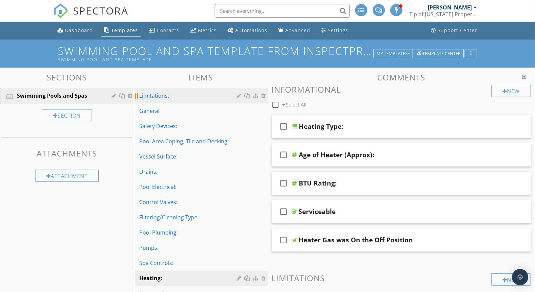
click at [157, 94] on div "Limitations:" at bounding box center [189, 96] width 100 height 8
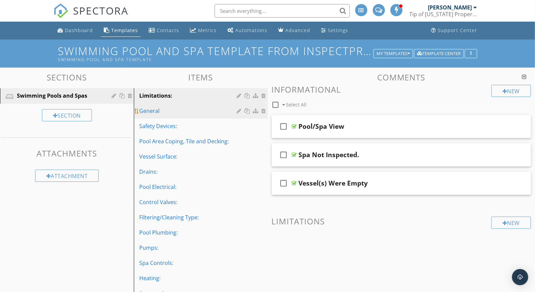
click at [159, 110] on div "General" at bounding box center [189, 111] width 100 height 8
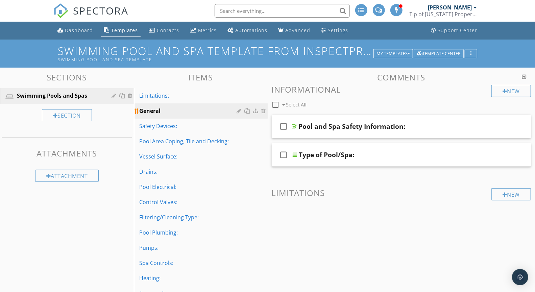
click at [155, 110] on div "General" at bounding box center [189, 111] width 100 height 8
click at [158, 98] on div "Limitations:" at bounding box center [189, 96] width 100 height 8
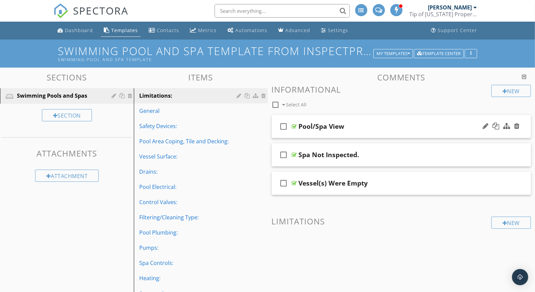
click at [295, 126] on div at bounding box center [294, 126] width 5 height 5
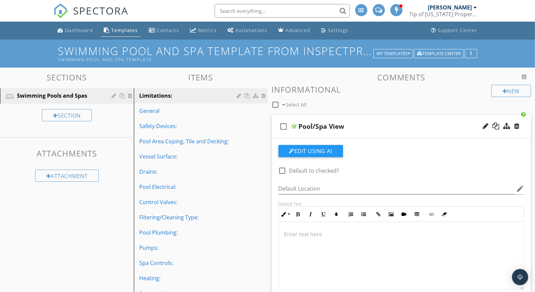
click at [347, 126] on div "Pool/Spa View" at bounding box center [391, 126] width 185 height 8
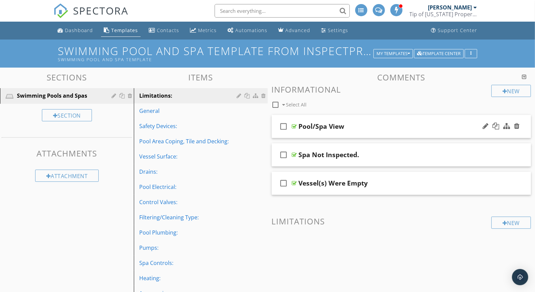
click at [339, 126] on div "Pool/Spa View" at bounding box center [322, 126] width 46 height 8
click at [342, 126] on input "Pool/Spa View" at bounding box center [391, 127] width 185 height 11
click at [323, 127] on input "Pool/Spa View" at bounding box center [391, 127] width 185 height 11
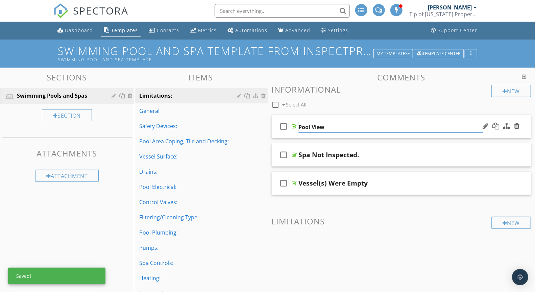
click at [326, 127] on input "Pool View" at bounding box center [391, 127] width 185 height 11
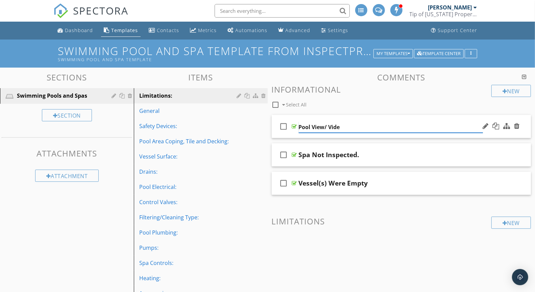
type input "Pool View/ Video"
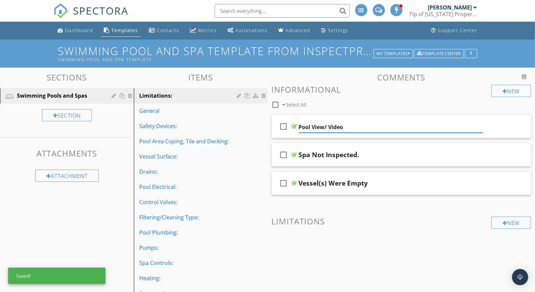
click at [374, 95] on div "New Informational check_box_outline_blank Select All" at bounding box center [402, 97] width 260 height 25
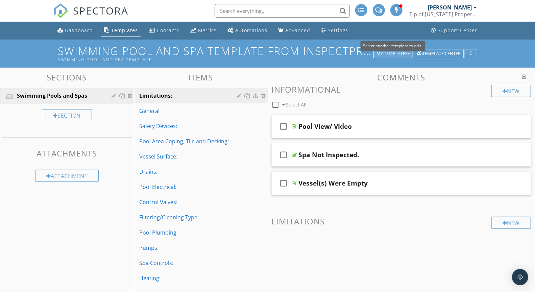
click at [407, 53] on div "My Templates" at bounding box center [393, 53] width 33 height 5
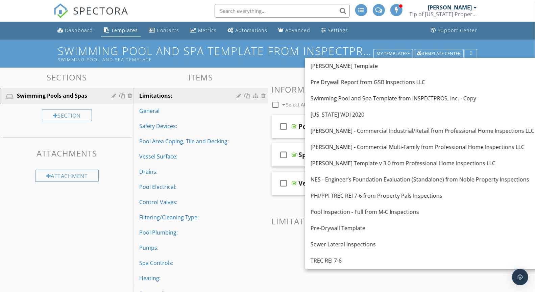
click at [30, 54] on div "Swimming Pool and Spa Template from INSPECTPROS, Inc. - Copy Swimming Pool and …" at bounding box center [267, 54] width 535 height 28
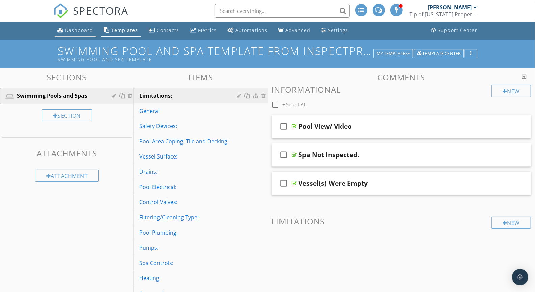
click at [77, 32] on div "Dashboard" at bounding box center [79, 30] width 28 height 6
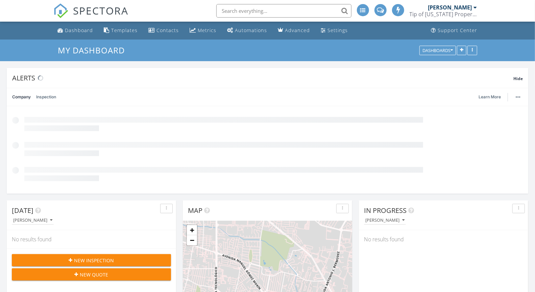
scroll to position [3, 3]
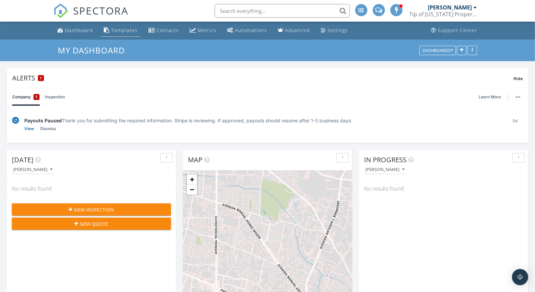
click at [125, 32] on div "Templates" at bounding box center [124, 30] width 26 height 6
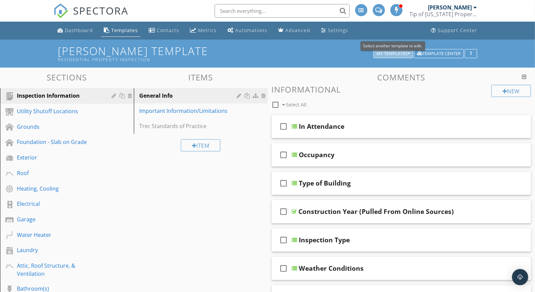
click at [398, 55] on div "My Templates" at bounding box center [393, 53] width 33 height 5
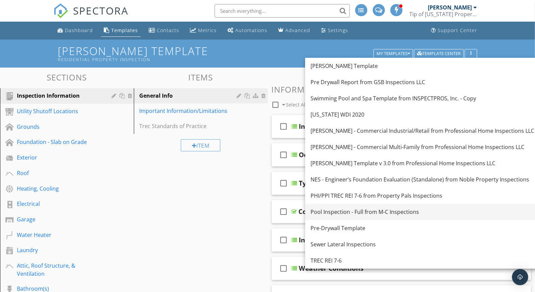
click at [354, 211] on div "Pool Inspection - Full from M-C Inspections" at bounding box center [423, 212] width 224 height 8
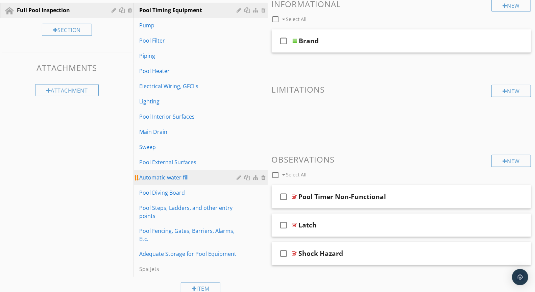
scroll to position [87, 0]
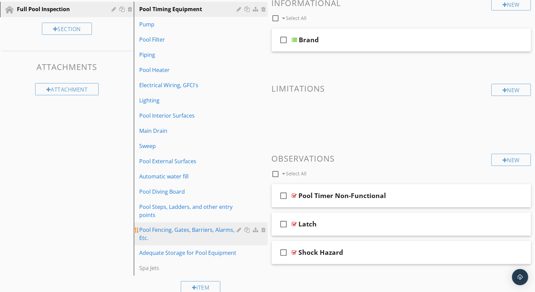
click at [163, 231] on div "Pool Fencing, Gates, Barriers, Alarms, Etc." at bounding box center [189, 234] width 100 height 16
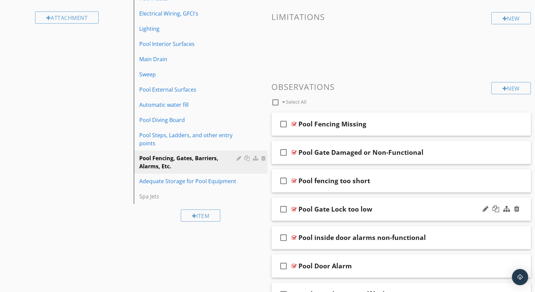
scroll to position [159, 0]
click at [296, 211] on div "check_box_outline_blank Pool Gate Lock too low" at bounding box center [402, 208] width 260 height 23
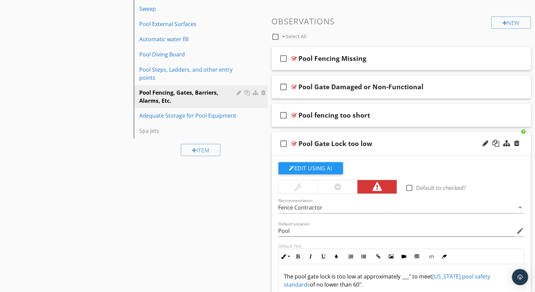
scroll to position [108, 0]
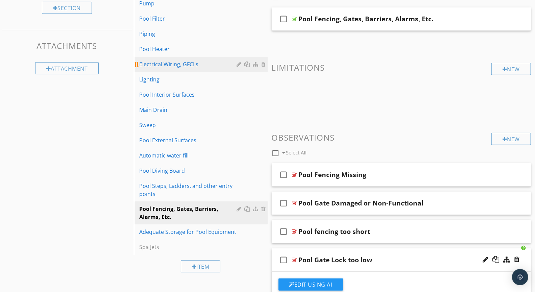
click at [172, 66] on div "Electrical Wiring, GFCI's" at bounding box center [189, 64] width 100 height 8
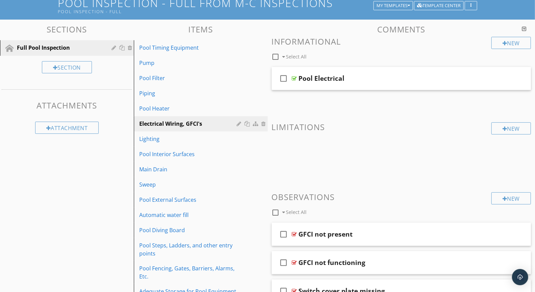
scroll to position [40, 0]
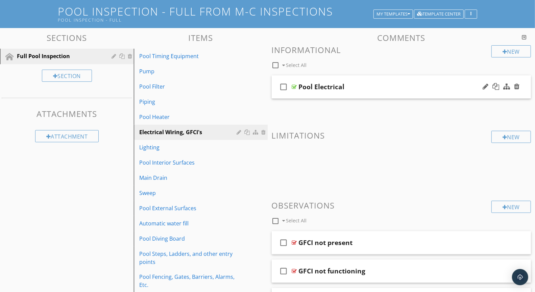
click at [293, 86] on div at bounding box center [294, 86] width 5 height 5
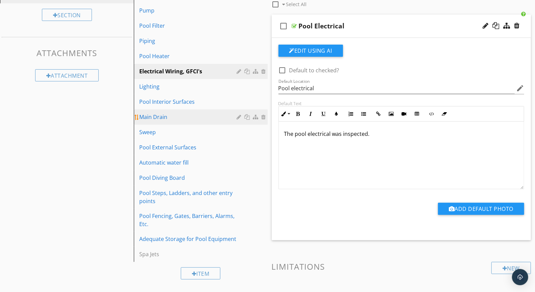
scroll to position [115, 0]
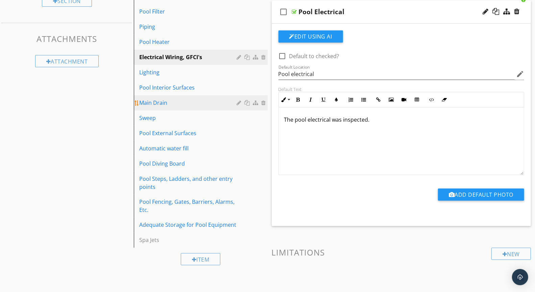
click at [160, 104] on div "Main Drain" at bounding box center [189, 103] width 100 height 8
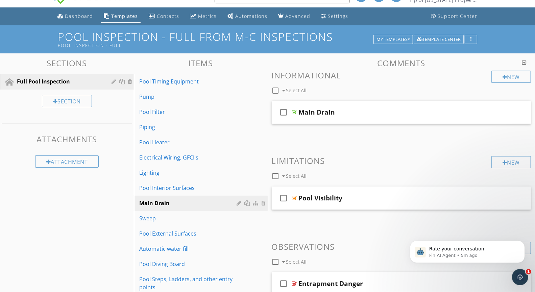
scroll to position [0, 0]
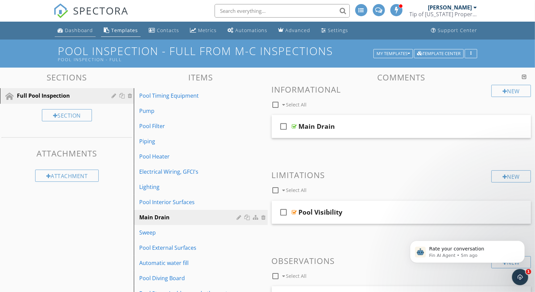
click at [78, 37] on link "Dashboard" at bounding box center [75, 30] width 41 height 13
